Goal: Navigation & Orientation: Find specific page/section

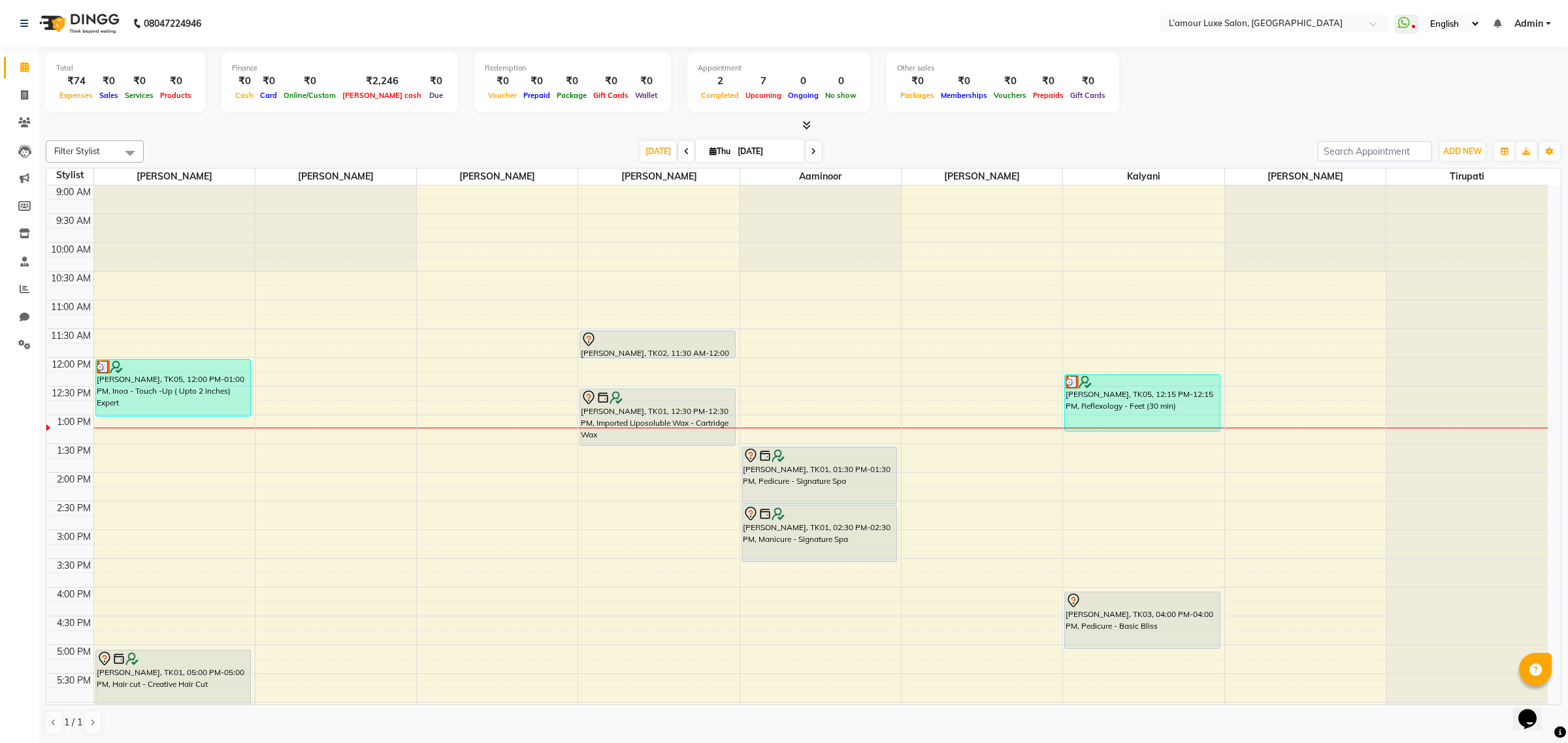
click at [1199, 112] on div "Total ₹74 Expenses ₹0 Sales ₹0 Services ₹0 Products Finance ₹0 Cash ₹0 Card ₹0 …" at bounding box center [803, 84] width 1516 height 64
